Goal: Task Accomplishment & Management: Use online tool/utility

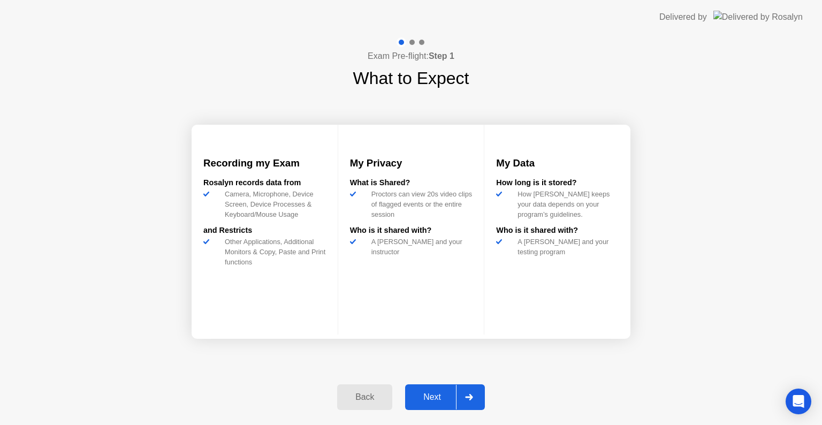
click at [458, 393] on div at bounding box center [469, 397] width 26 height 25
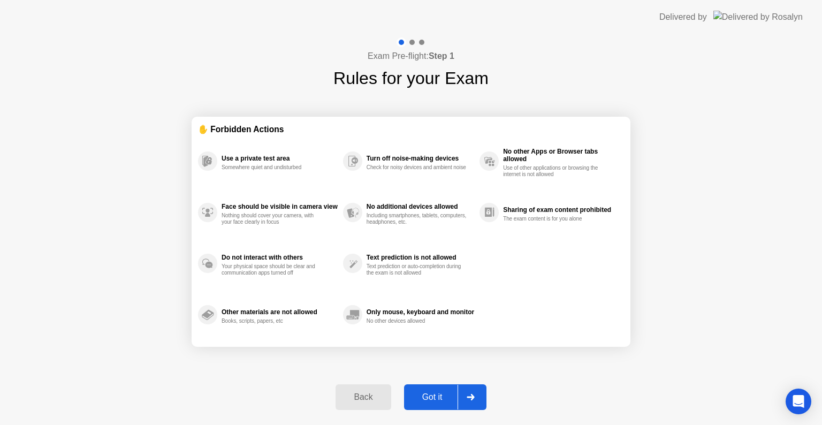
click at [441, 401] on div "Got it" at bounding box center [432, 397] width 50 height 10
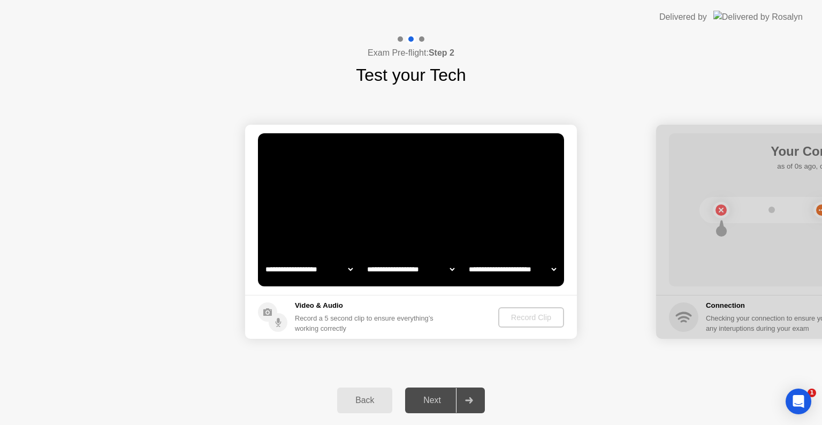
select select "**********"
select select "*******"
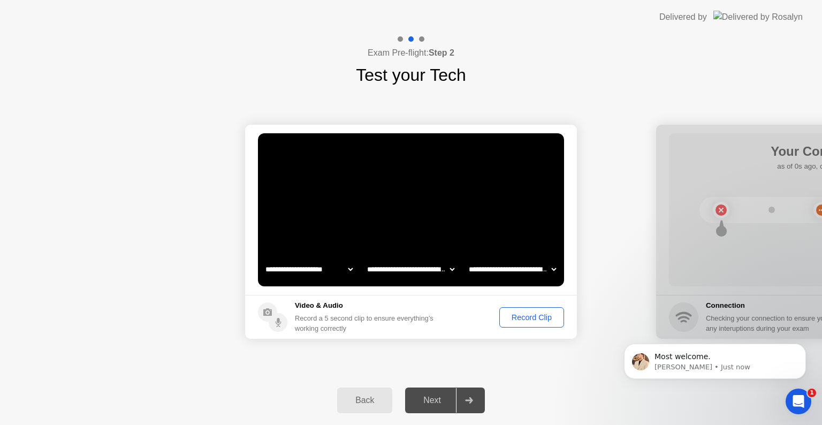
click at [525, 316] on div "Record Clip" at bounding box center [531, 317] width 57 height 9
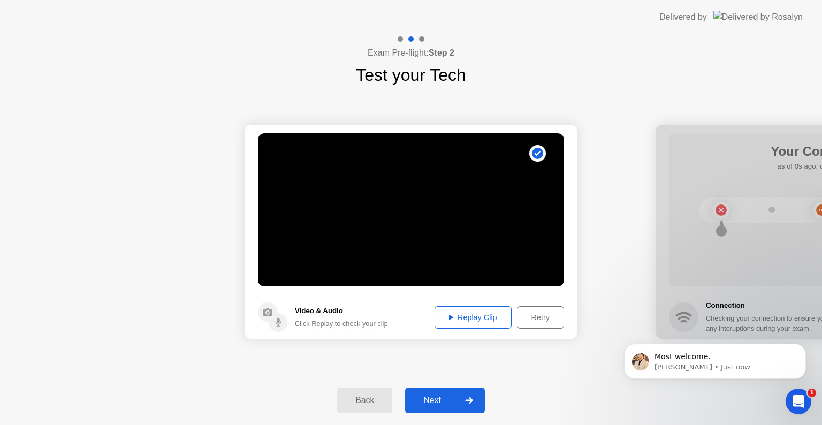
click at [474, 384] on div "Back Next" at bounding box center [411, 400] width 822 height 49
click at [473, 391] on div at bounding box center [469, 400] width 26 height 25
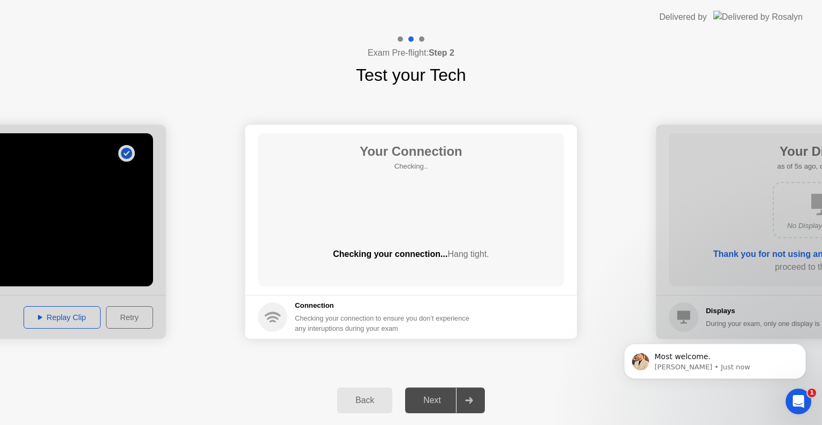
click at [473, 391] on div at bounding box center [469, 400] width 26 height 25
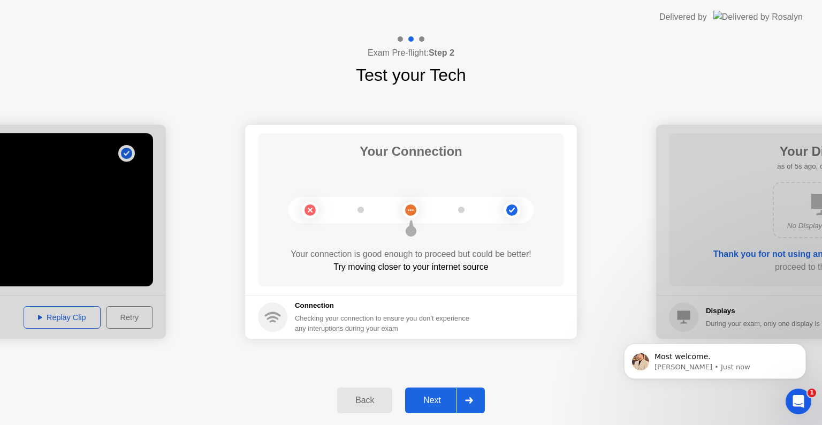
click at [472, 400] on icon at bounding box center [468, 400] width 7 height 6
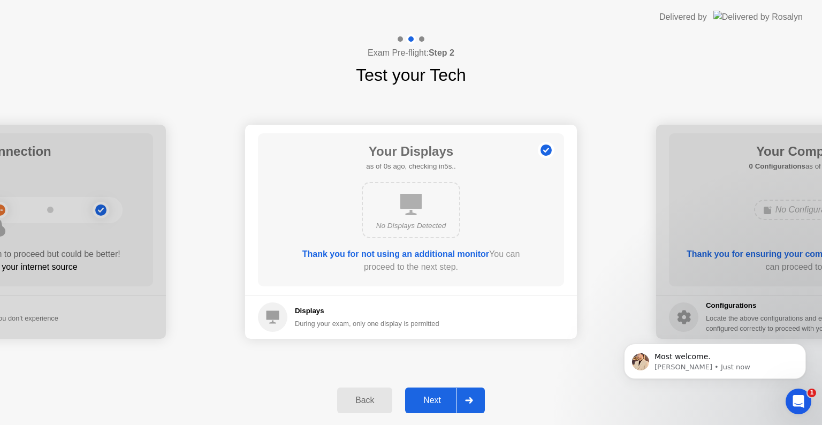
click at [472, 400] on icon at bounding box center [468, 400] width 7 height 6
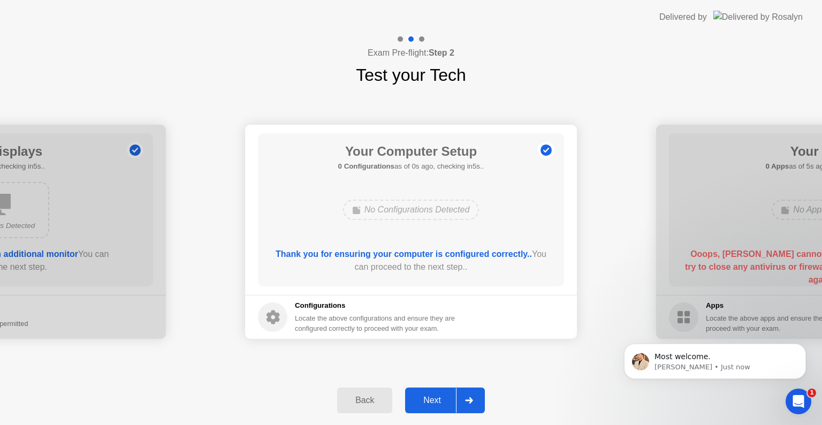
click at [472, 400] on icon at bounding box center [468, 400] width 7 height 6
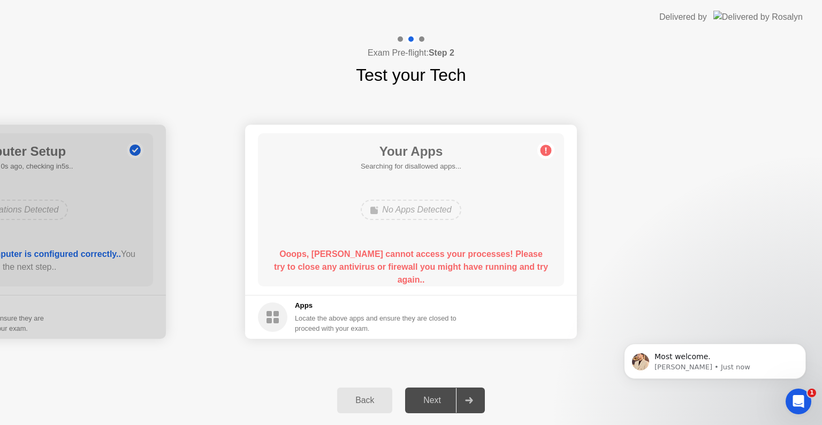
click at [472, 400] on icon at bounding box center [468, 400] width 7 height 6
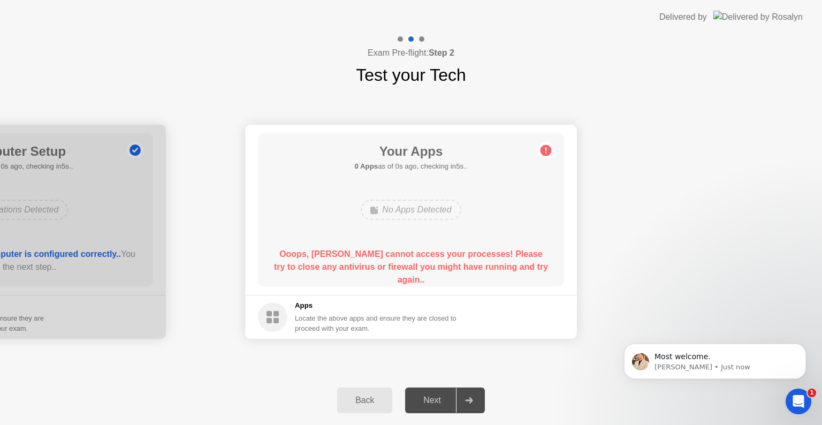
click at [472, 400] on icon at bounding box center [468, 400] width 7 height 6
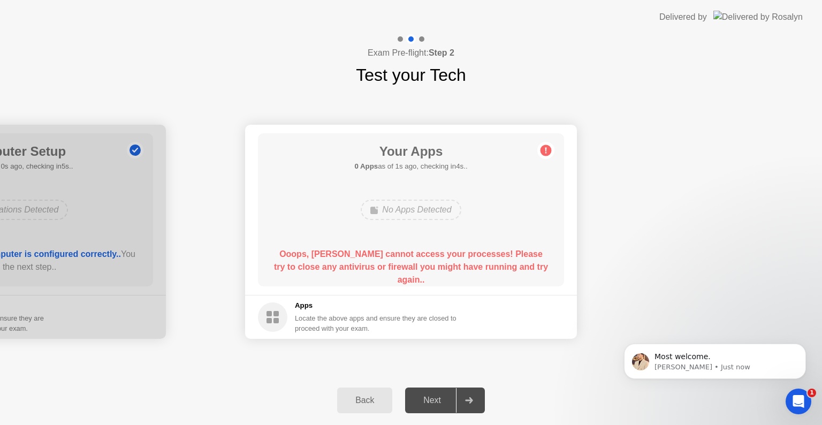
click at [472, 400] on icon at bounding box center [468, 400] width 7 height 6
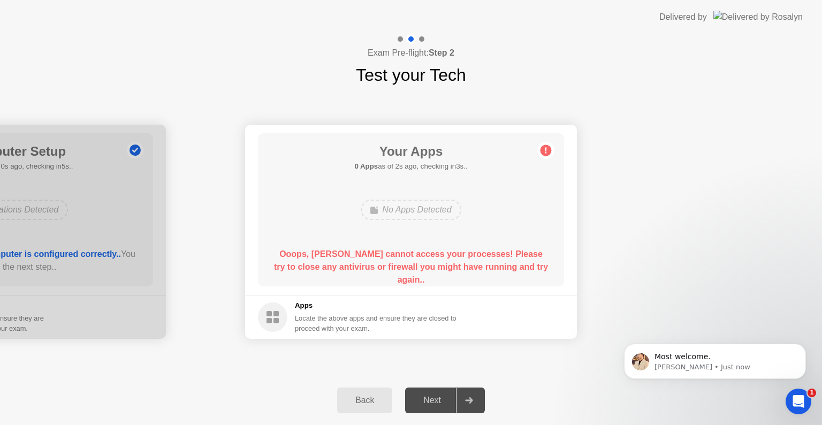
click at [472, 400] on icon at bounding box center [468, 400] width 7 height 6
click at [549, 149] on circle at bounding box center [546, 150] width 11 height 11
click at [358, 225] on div "Your Apps 0 Apps as of 4s ago, checking in1s.. No Apps Detected Ooops, [PERSON_…" at bounding box center [411, 209] width 306 height 153
drag, startPoint x: 358, startPoint y: 225, endPoint x: 354, endPoint y: 269, distance: 44.1
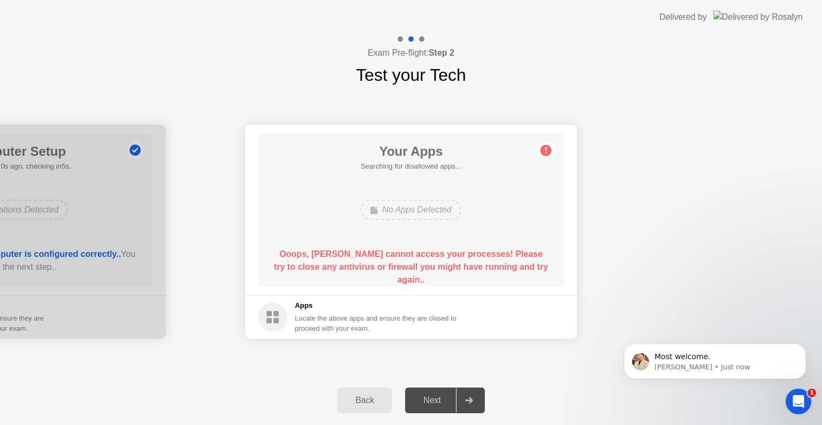
click at [354, 269] on div "Your Apps Searching for disallowed apps... No Apps Detected Ooops, [PERSON_NAME…" at bounding box center [411, 209] width 306 height 153
drag, startPoint x: 354, startPoint y: 269, endPoint x: 292, endPoint y: 313, distance: 76.0
click at [292, 313] on app-apps "Your Apps Searching for disallowed apps... No Apps Detected Ooops, [PERSON_NAME…" at bounding box center [411, 232] width 332 height 214
drag, startPoint x: 292, startPoint y: 313, endPoint x: 314, endPoint y: 293, distance: 29.6
click at [314, 293] on app-apps "Your Apps Searching for disallowed apps... No Apps Detected Ooops, [PERSON_NAME…" at bounding box center [411, 232] width 332 height 214
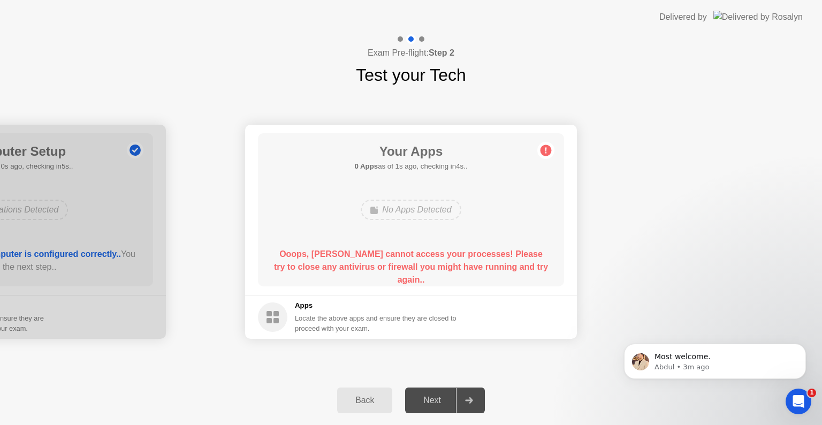
click at [407, 239] on div "Your Apps 0 Apps as of 1s ago, checking in4s.. No Apps Detected Ooops, [PERSON_…" at bounding box center [411, 209] width 306 height 153
click at [544, 160] on div "Your Apps 0 Apps as of 1s ago, checking in4s.. No Apps Detected Ooops, [PERSON_…" at bounding box center [411, 209] width 306 height 153
click at [551, 141] on div "Your Apps 0 Apps as of 2s ago, checking in3s.. No Apps Detected Ooops, [PERSON_…" at bounding box center [411, 209] width 306 height 153
click at [551, 141] on div "Your Apps 0 Apps as of 3s ago, checking in2s.. No Apps Detected Ooops, [PERSON_…" at bounding box center [411, 209] width 306 height 153
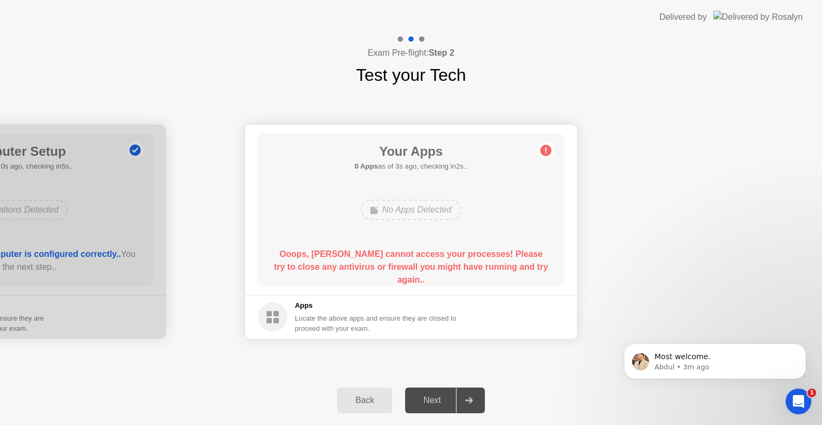
click at [551, 141] on div "Your Apps 0 Apps as of 3s ago, checking in2s.. No Apps Detected Ooops, [PERSON_…" at bounding box center [411, 209] width 306 height 153
click at [551, 141] on div "Your Apps 0 Apps as of 4s ago, checking in1s.. No Apps Detected Ooops, [PERSON_…" at bounding box center [411, 209] width 306 height 153
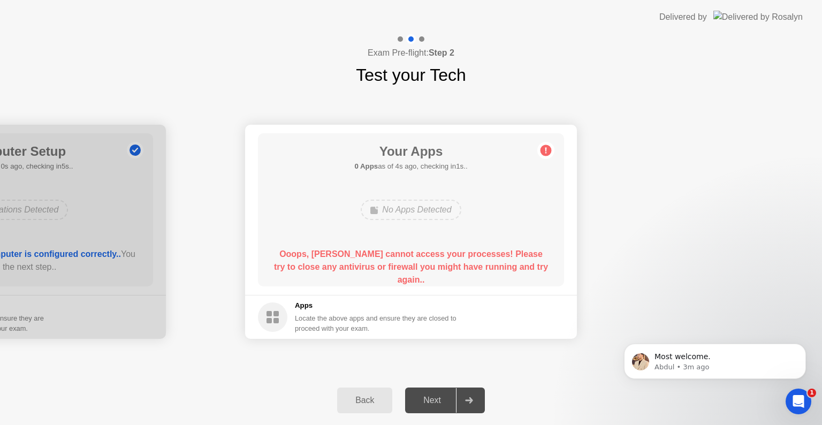
click at [551, 141] on div "Your Apps 0 Apps as of 4s ago, checking in1s.. No Apps Detected Ooops, [PERSON_…" at bounding box center [411, 209] width 306 height 153
click at [551, 141] on div "Your Apps Searching for disallowed apps... No Apps Detected Ooops, [PERSON_NAME…" at bounding box center [411, 209] width 306 height 153
